Goal: Register for event/course

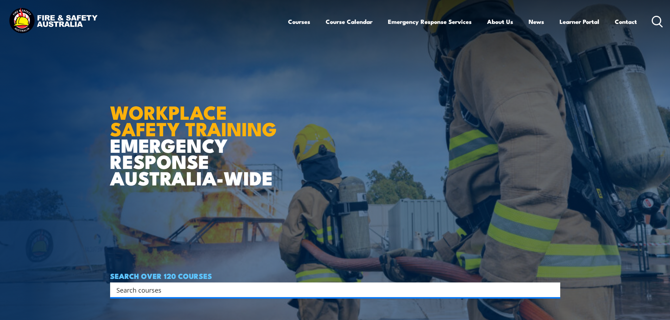
click at [254, 294] on input "Search input" at bounding box center [330, 290] width 428 height 11
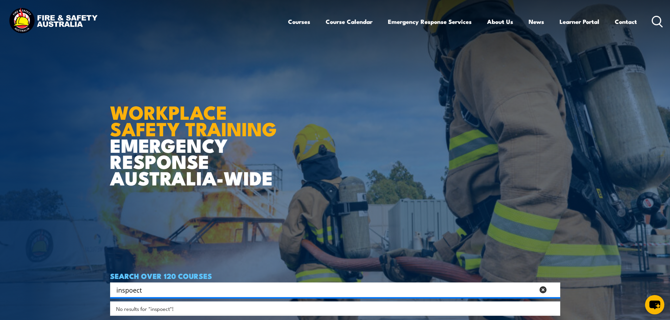
drag, startPoint x: 235, startPoint y: 296, endPoint x: 133, endPoint y: 286, distance: 102.0
click at [133, 286] on div "inspoect Search" at bounding box center [335, 290] width 450 height 15
drag, startPoint x: 144, startPoint y: 287, endPoint x: 76, endPoint y: 281, distance: 68.1
click at [76, 281] on section "WORKPLACE SAFETY TRAINING EMERGENCY RESPONSE AUSTRALIA-WIDE SEARCH OVER 120 COU…" at bounding box center [335, 160] width 670 height 320
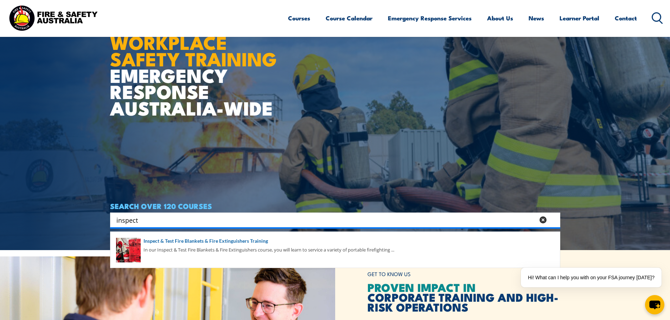
scroll to position [70, 0]
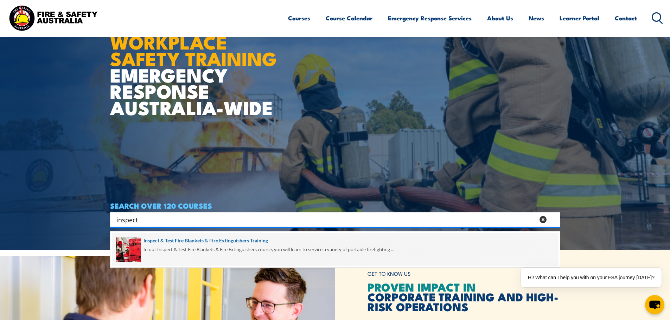
type input "inspect"
click at [183, 248] on span at bounding box center [335, 249] width 446 height 33
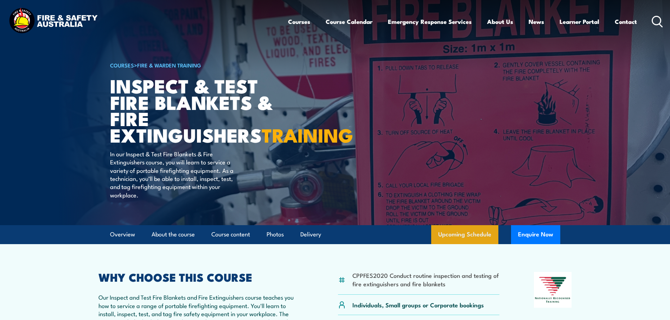
click at [462, 244] on link "Upcoming Schedule" at bounding box center [464, 234] width 67 height 19
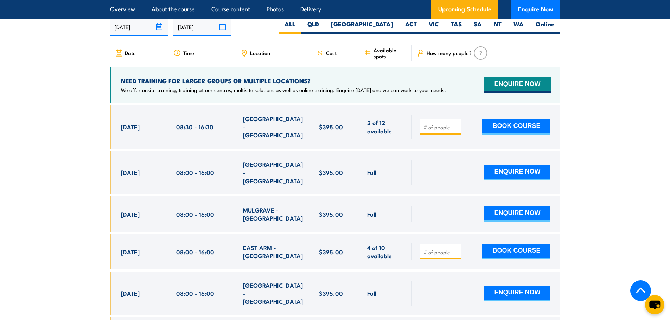
scroll to position [1305, 0]
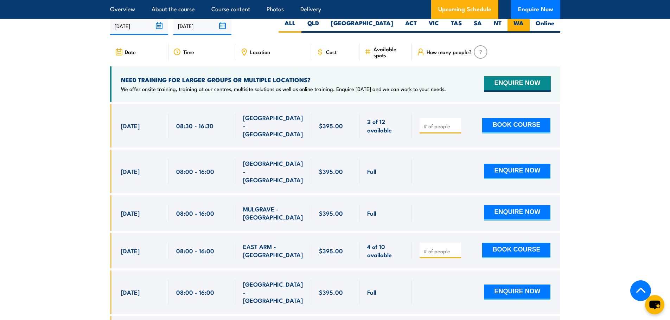
click at [513, 33] on label "WA" at bounding box center [518, 26] width 22 height 14
click at [523, 24] on input "WA" at bounding box center [525, 21] width 5 height 5
radio input "true"
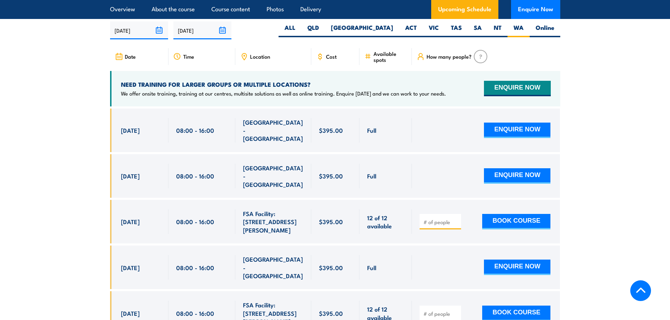
scroll to position [1305, 0]
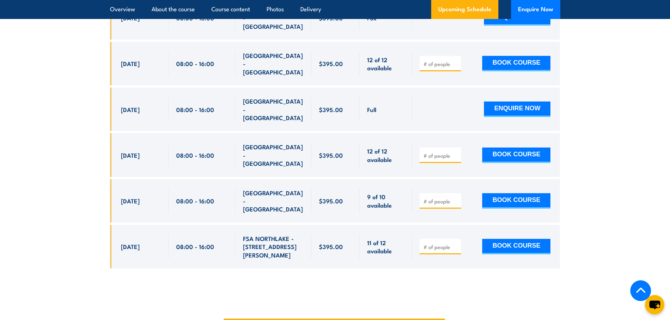
scroll to position [1485, 0]
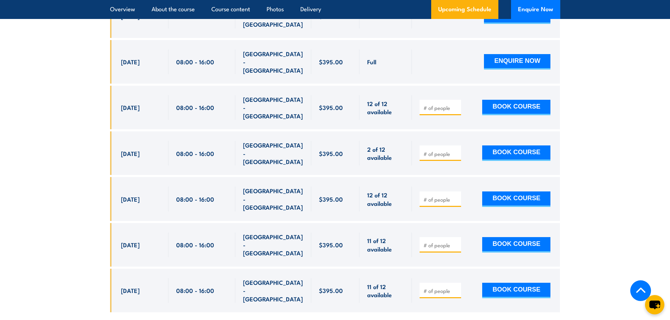
scroll to position [1415, 0]
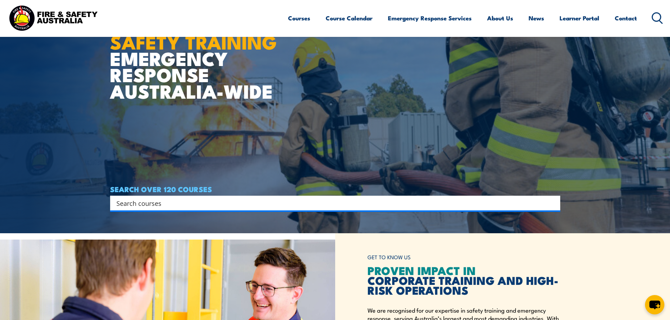
scroll to position [105, 0]
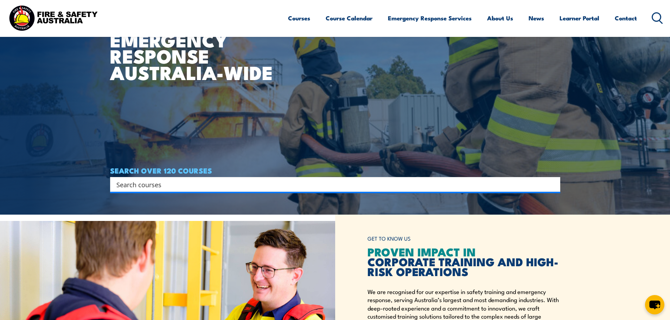
click at [225, 180] on input "Search input" at bounding box center [330, 184] width 428 height 11
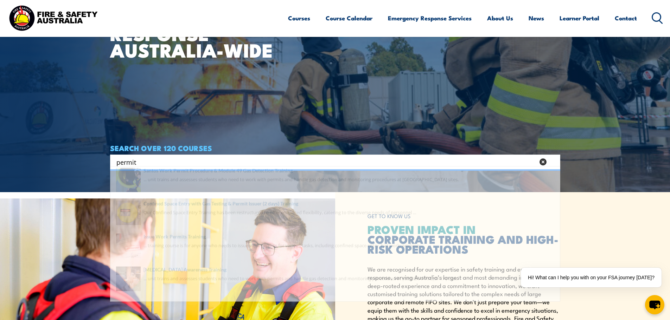
scroll to position [141, 0]
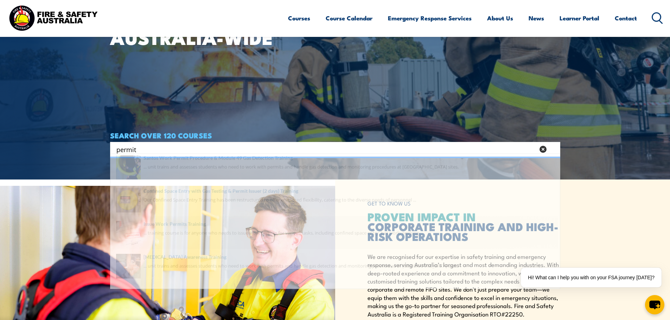
type input "permit"
click at [200, 242] on span at bounding box center [335, 245] width 446 height 33
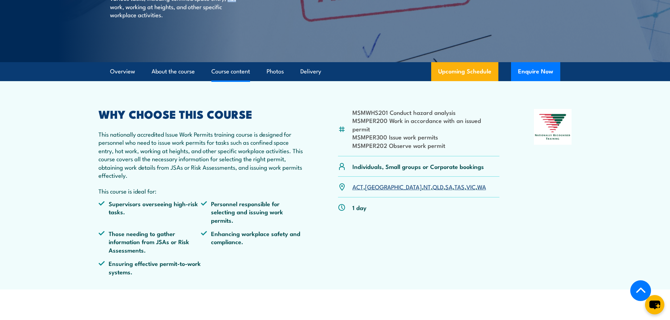
scroll to position [141, 0]
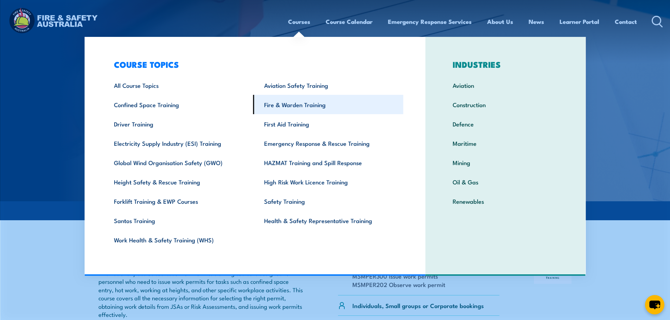
click at [282, 106] on link "Fire & Warden Training" at bounding box center [328, 104] width 150 height 19
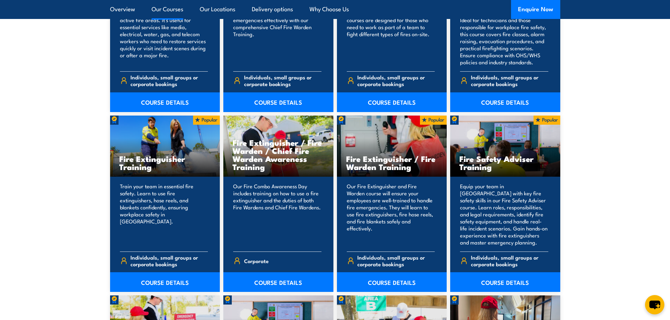
scroll to position [668, 0]
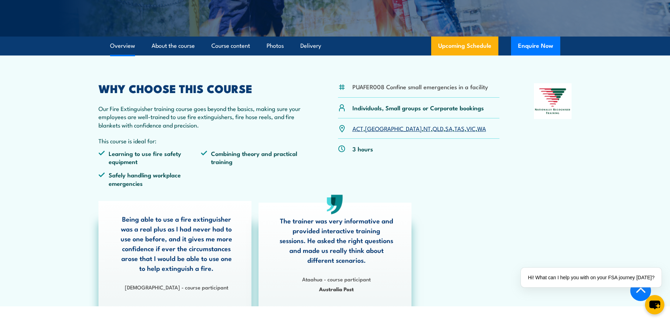
scroll to position [176, 0]
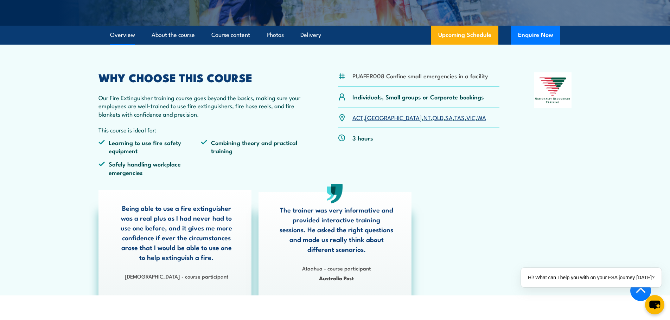
drag, startPoint x: 371, startPoint y: 81, endPoint x: 601, endPoint y: 160, distance: 243.0
click at [601, 160] on section "PUAFER008 Confine small emergencies in a facility Individuals, Small groups or …" at bounding box center [335, 170] width 670 height 251
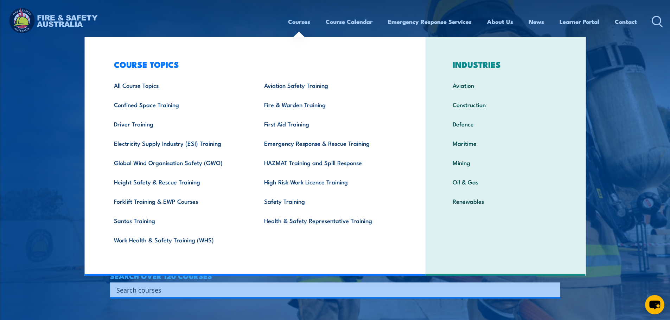
click at [196, 297] on div "Search" at bounding box center [335, 290] width 450 height 15
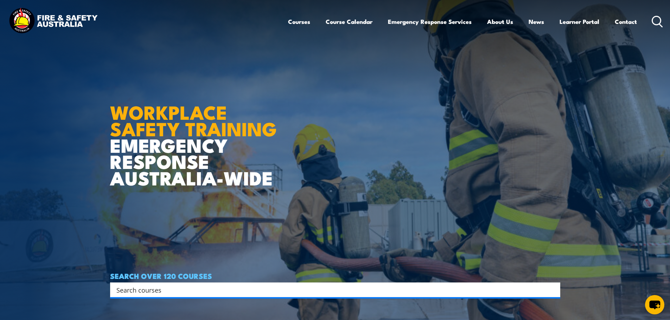
click at [199, 293] on input "Search input" at bounding box center [330, 290] width 428 height 11
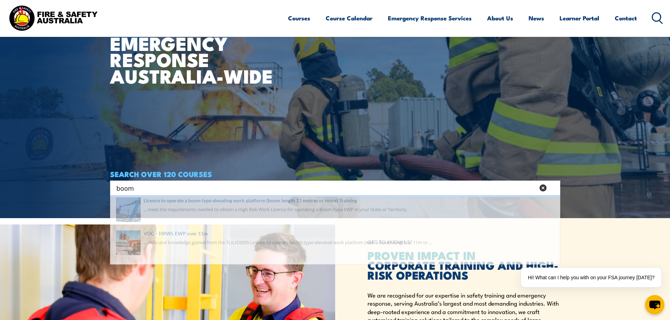
scroll to position [105, 0]
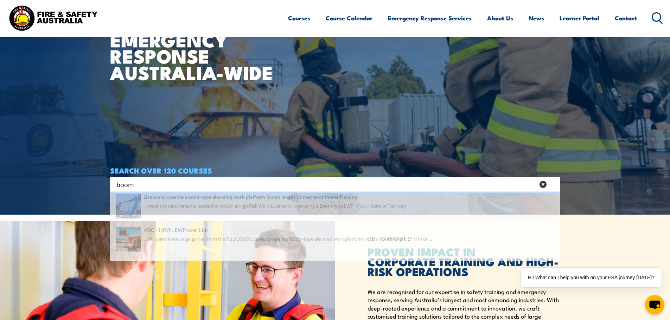
type input "boom"
click at [252, 210] on span at bounding box center [335, 214] width 446 height 33
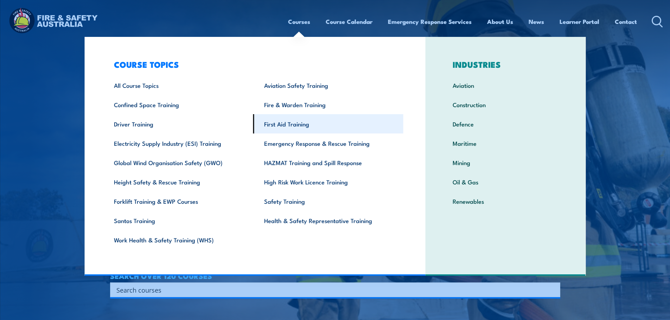
click at [287, 119] on link "First Aid Training" at bounding box center [328, 123] width 150 height 19
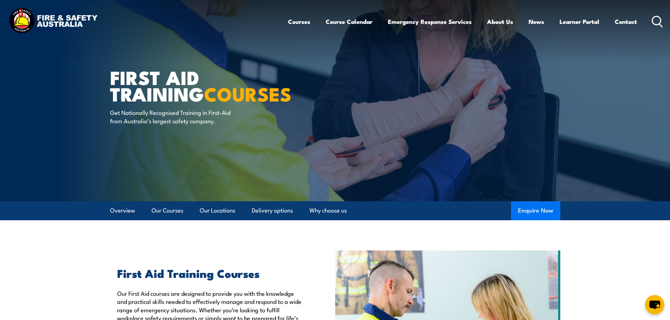
click at [538, 212] on button "Enquire Now" at bounding box center [535, 210] width 49 height 19
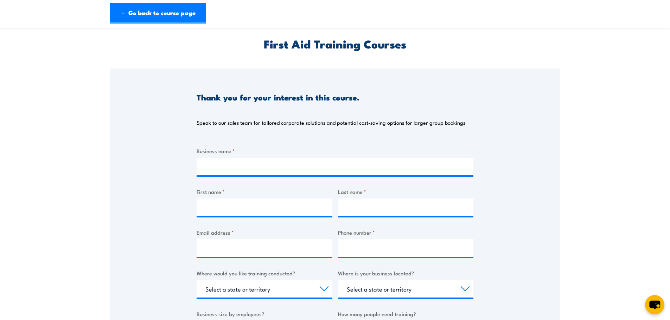
scroll to position [35, 0]
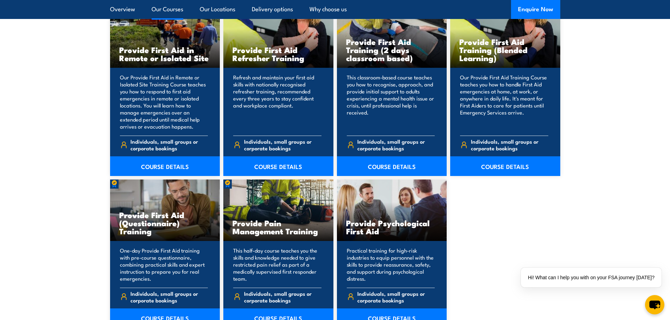
scroll to position [1089, 0]
click at [525, 164] on link "COURSE DETAILS" at bounding box center [505, 167] width 110 height 20
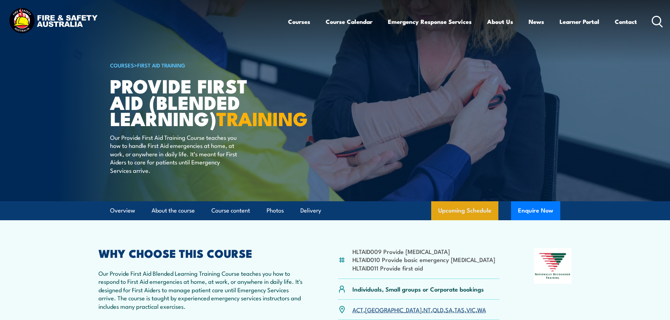
click at [463, 220] on link "Upcoming Schedule" at bounding box center [464, 210] width 67 height 19
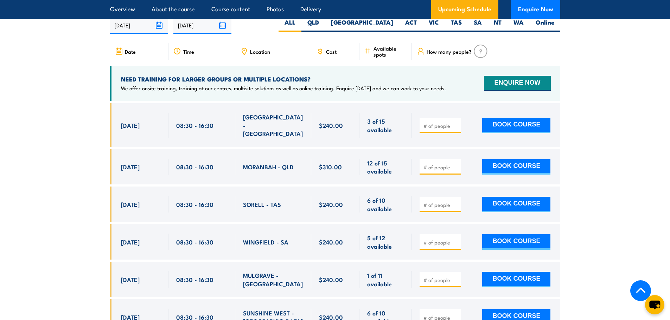
scroll to position [1393, 0]
click at [516, 32] on label "WA" at bounding box center [518, 25] width 22 height 14
click at [523, 22] on input "WA" at bounding box center [525, 20] width 5 height 5
radio input "true"
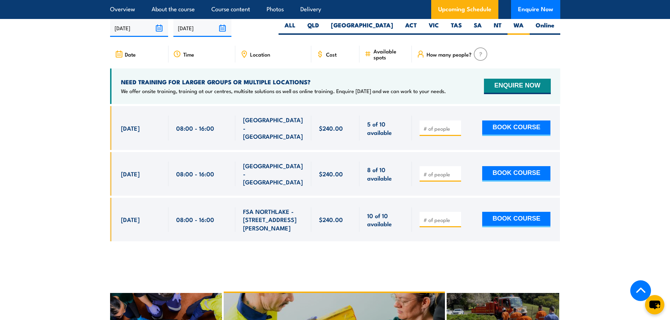
scroll to position [1393, 0]
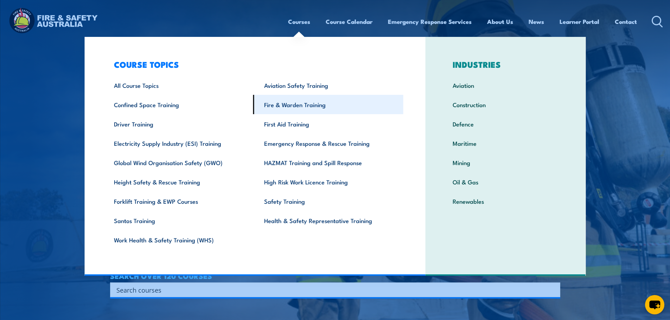
click at [270, 104] on link "Fire & Warden Training" at bounding box center [328, 104] width 150 height 19
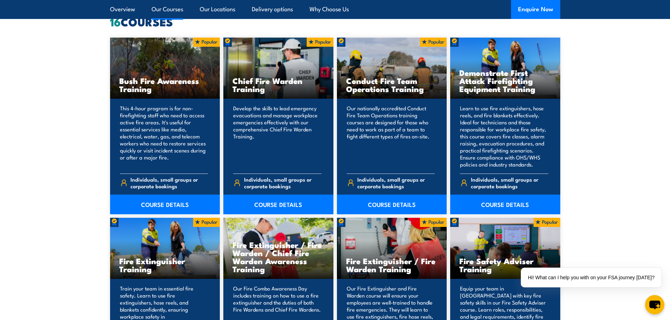
scroll to position [633, 0]
